Goal: Information Seeking & Learning: Check status

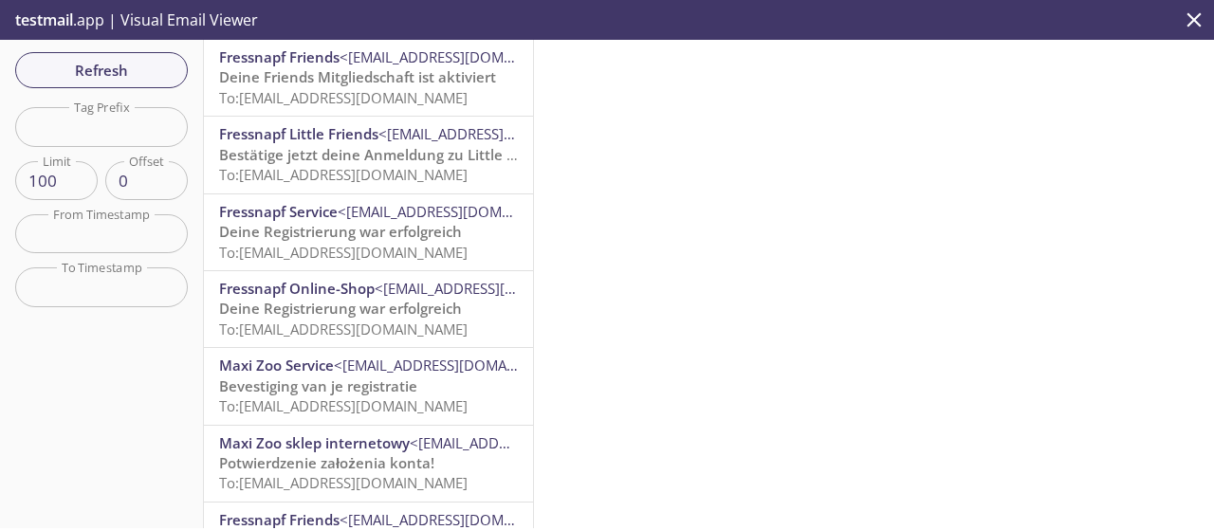
click at [334, 142] on span "Fressnapf Little Friends" at bounding box center [298, 133] width 159 height 19
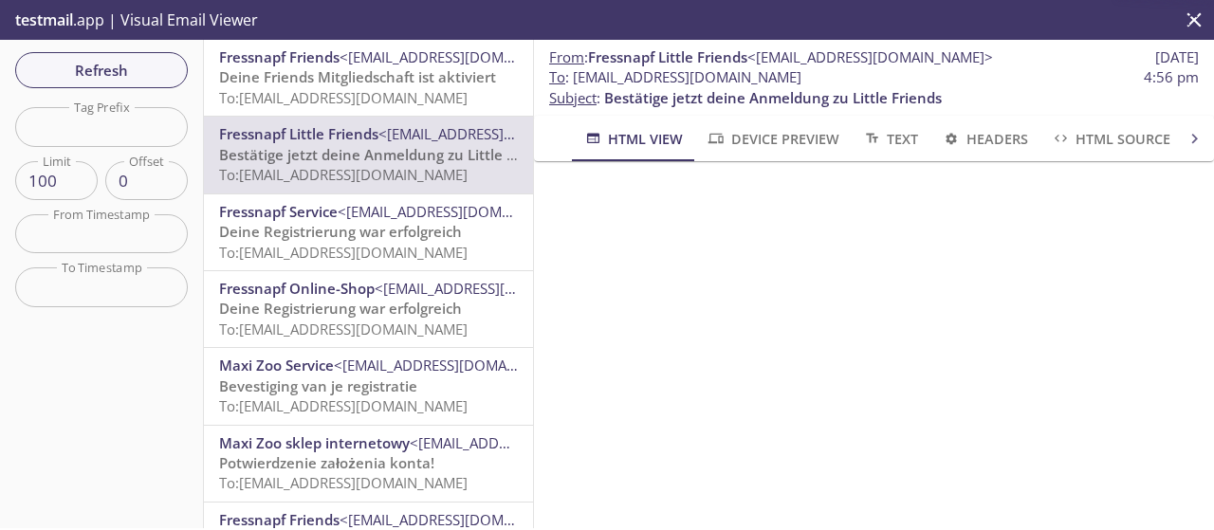
scroll to position [474, 0]
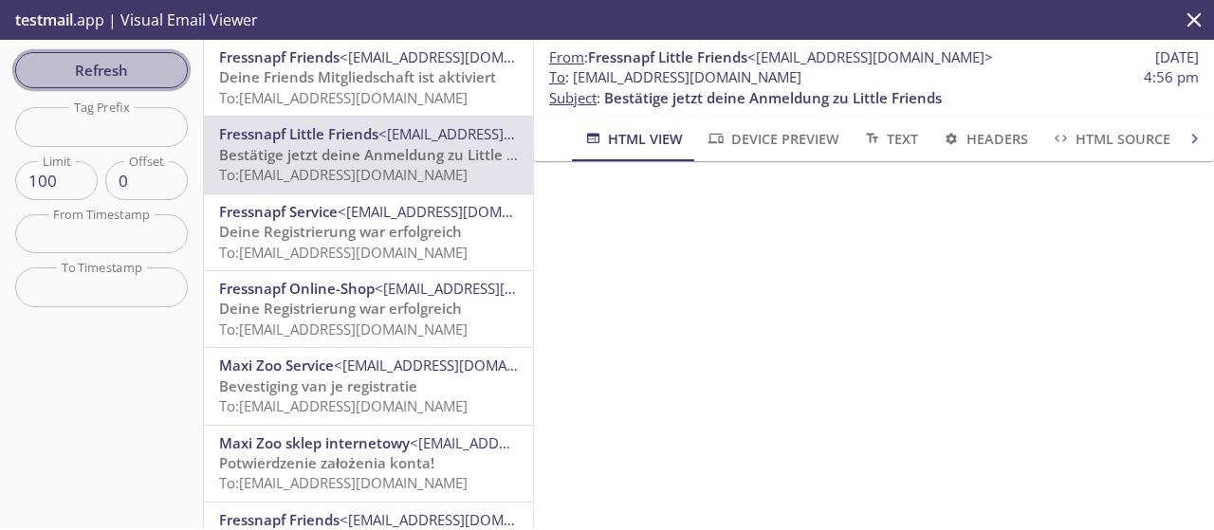
click at [119, 69] on span "Refresh" at bounding box center [101, 70] width 142 height 25
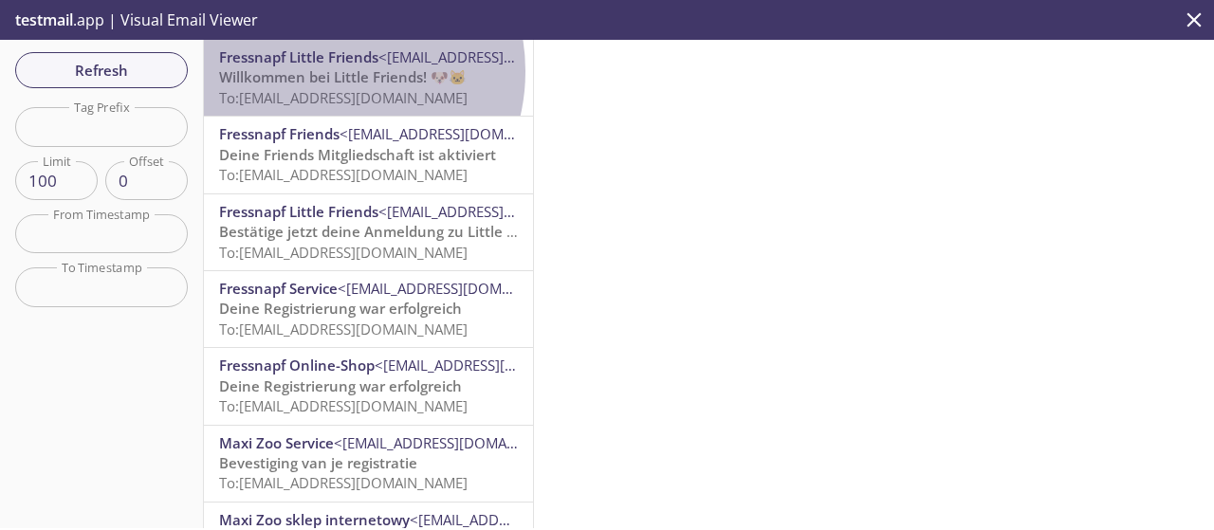
click at [326, 71] on span "Willkommen bei Little Friends! 🐶🐱" at bounding box center [342, 76] width 247 height 19
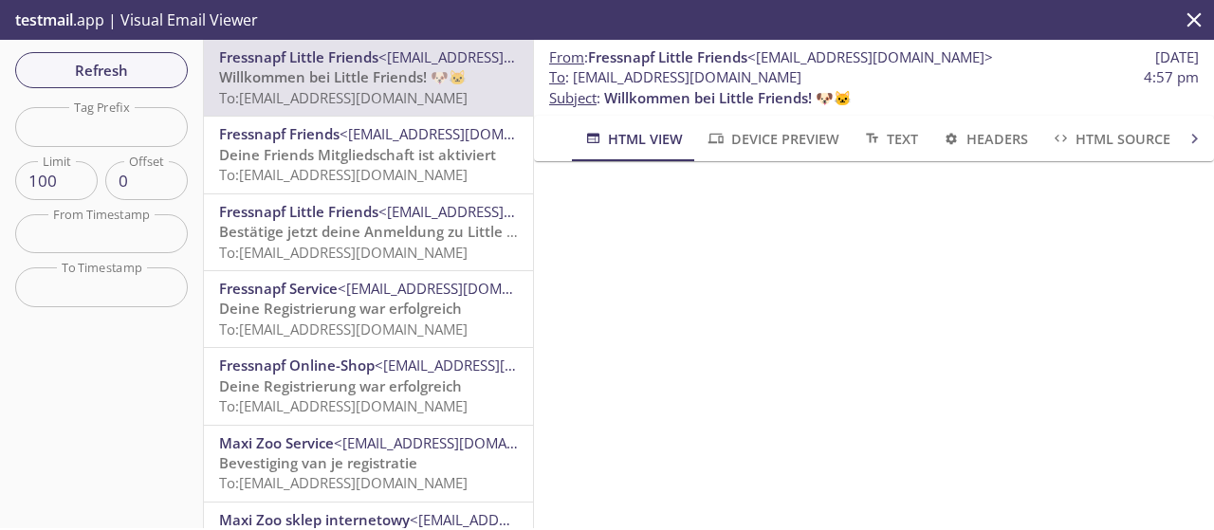
click at [343, 143] on span "<[EMAIL_ADDRESS][DOMAIN_NAME]>" at bounding box center [462, 133] width 246 height 19
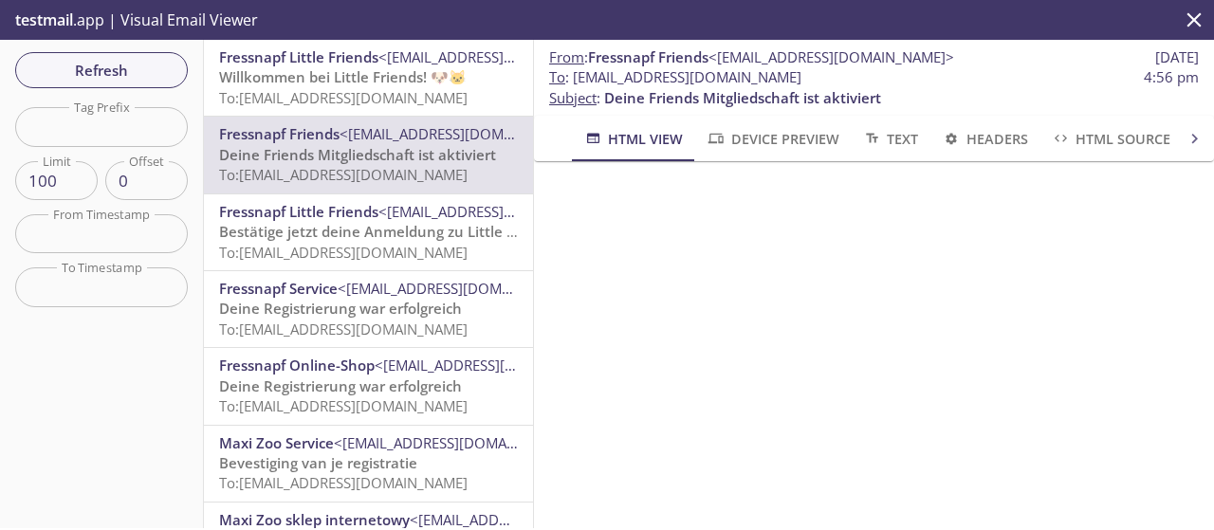
scroll to position [1132, 0]
